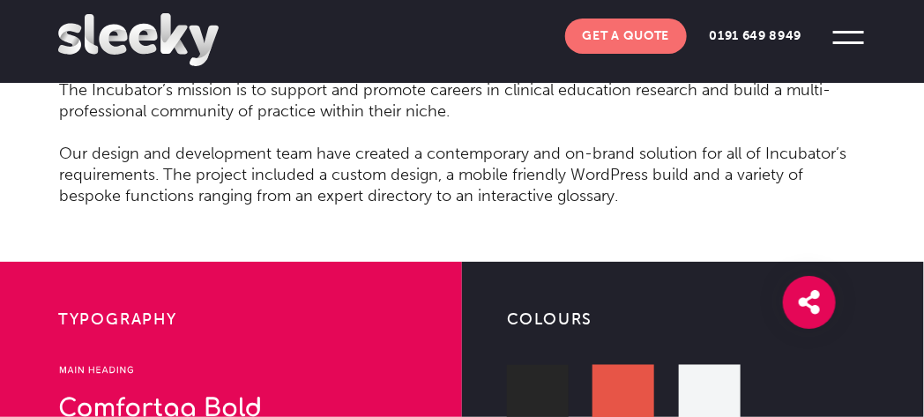
scroll to position [2010, 0]
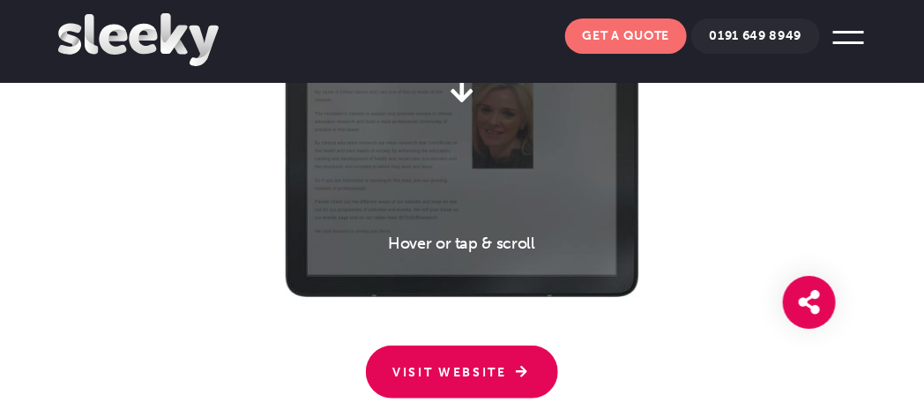
click at [786, 32] on link "0191 649 8949" at bounding box center [755, 36] width 128 height 35
click at [792, 199] on div "Choose A Device Laptop Tablet Tablet Mobile Visit Website" at bounding box center [462, 0] width 808 height 793
drag, startPoint x: 755, startPoint y: 29, endPoint x: 820, endPoint y: 184, distance: 168.3
click at [820, 184] on div "Choose A Device Laptop Tablet Tablet Mobile Visit Website" at bounding box center [462, 0] width 808 height 793
click at [850, 40] on span at bounding box center [848, 37] width 48 height 48
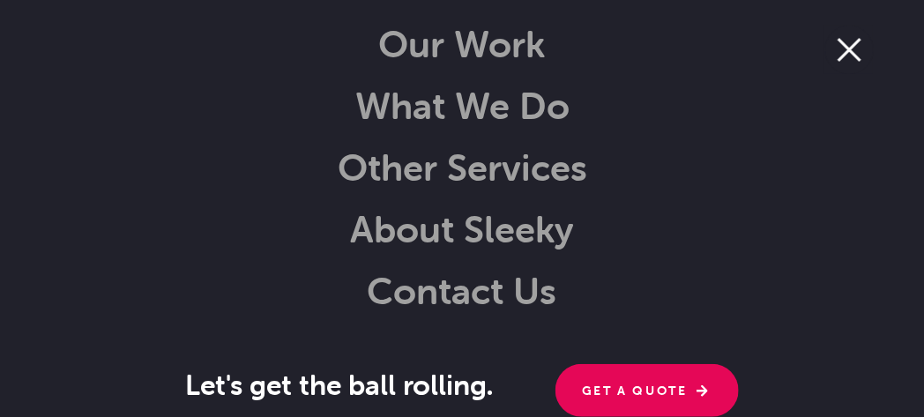
scroll to position [89, 0]
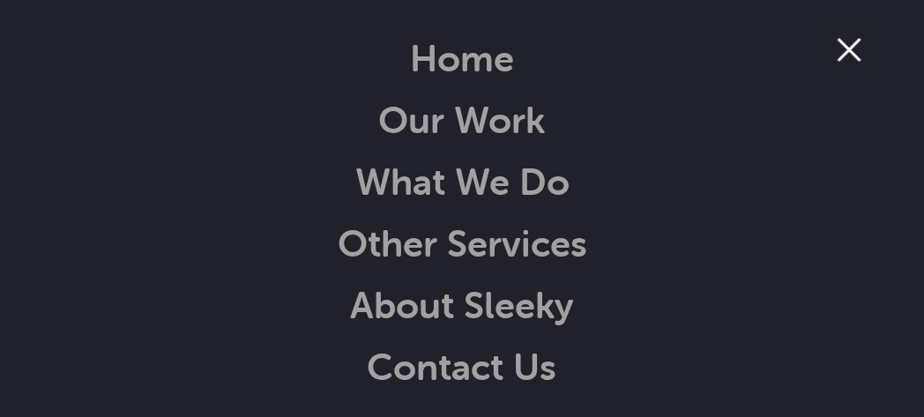
click at [836, 48] on span at bounding box center [849, 50] width 48 height 48
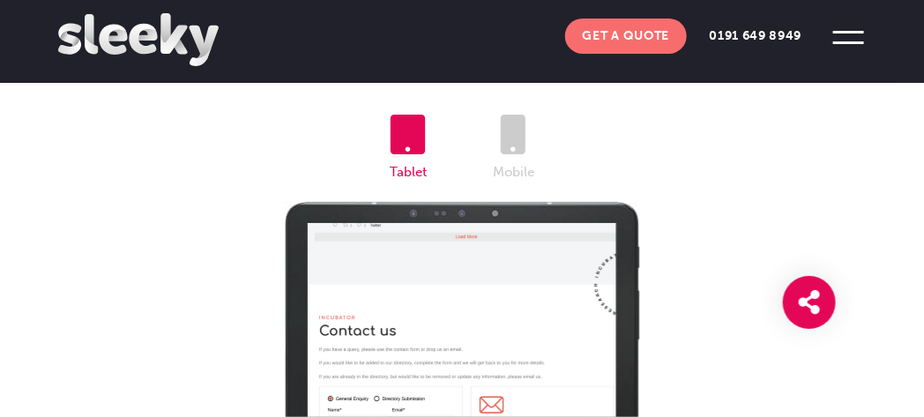
scroll to position [1445, 0]
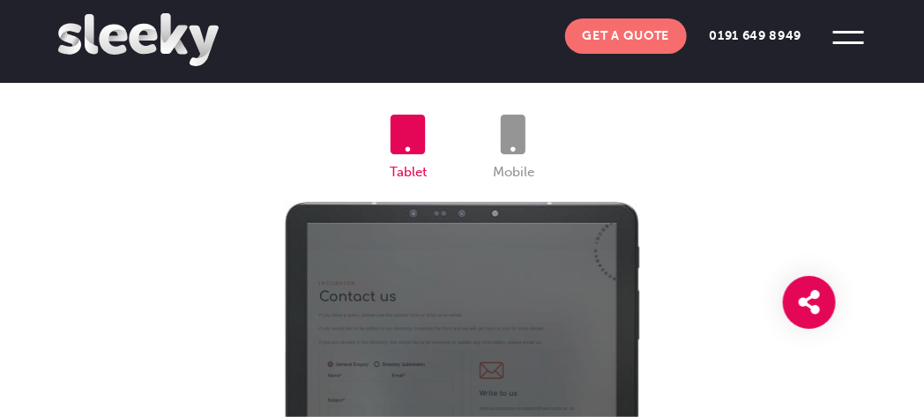
click at [525, 140] on icon at bounding box center [513, 135] width 25 height 40
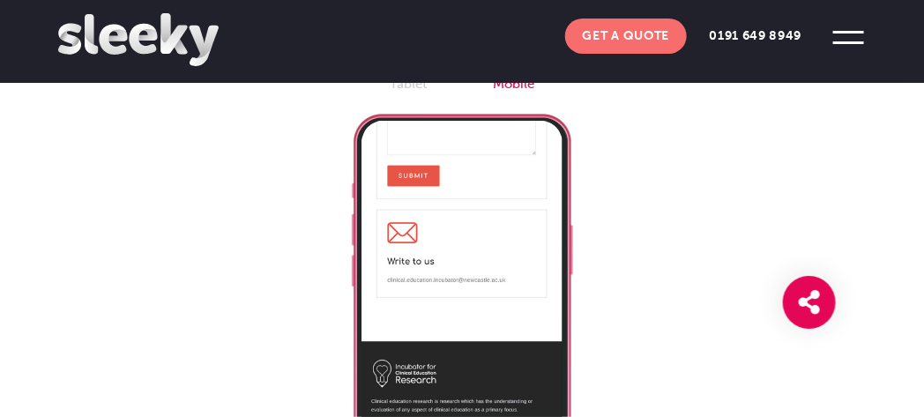
scroll to position [2098, 0]
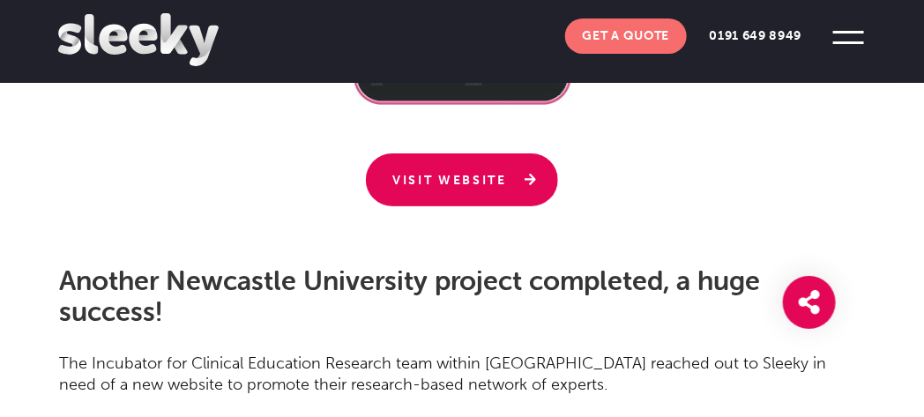
click at [475, 176] on link "Visit Website" at bounding box center [462, 179] width 192 height 53
